Goal: Find contact information: Find contact information

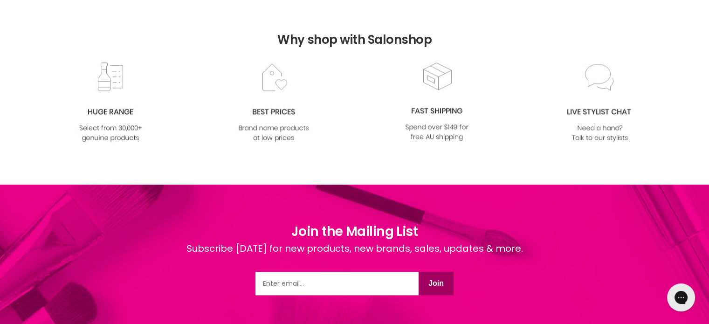
scroll to position [1305, 0]
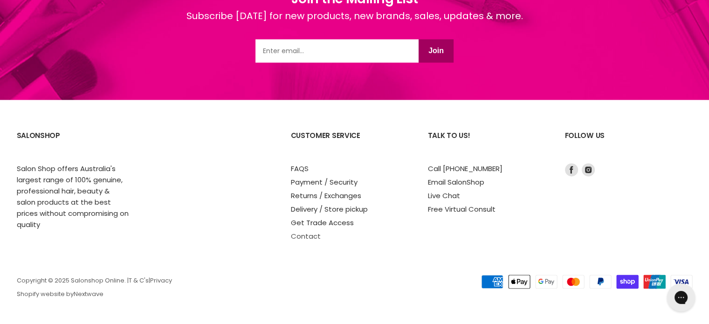
drag, startPoint x: 306, startPoint y: 237, endPoint x: 316, endPoint y: 236, distance: 9.8
click at [306, 237] on link "Contact" at bounding box center [306, 236] width 30 height 10
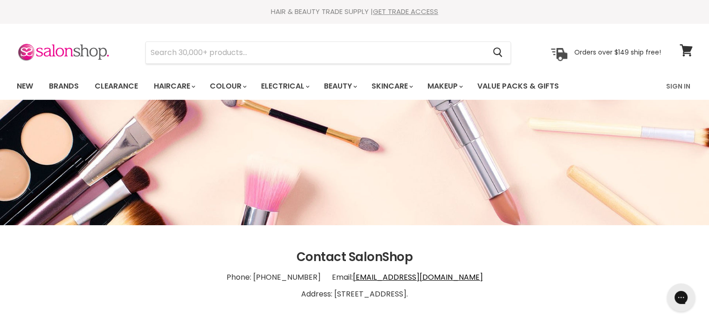
scroll to position [47, 0]
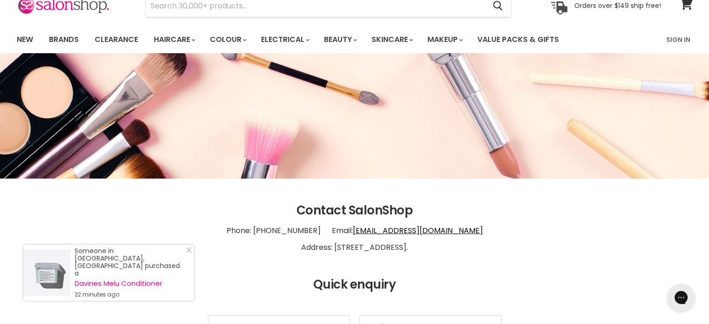
drag, startPoint x: 319, startPoint y: 246, endPoint x: 440, endPoint y: 251, distance: 120.8
click at [440, 251] on p "Phone: [PHONE_NUMBER] Email: [EMAIL_ADDRESS][DOMAIN_NAME] Address: [STREET_ADDR…" at bounding box center [355, 239] width 676 height 43
copy p "Trinder Ave Maroochydore 4558."
